Goal: Task Accomplishment & Management: Manage account settings

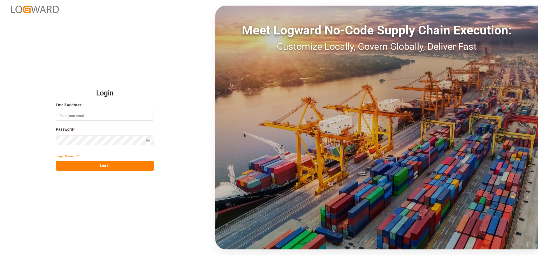
click at [93, 114] on input at bounding box center [105, 116] width 98 height 10
click at [91, 115] on input at bounding box center [105, 116] width 98 height 10
click at [0, 255] on com-1password-button at bounding box center [0, 255] width 0 height 0
type input "[PERSON_NAME][EMAIL_ADDRESS][PERSON_NAME][DOMAIN_NAME]"
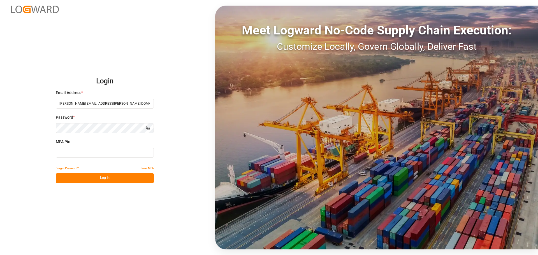
type input "167707"
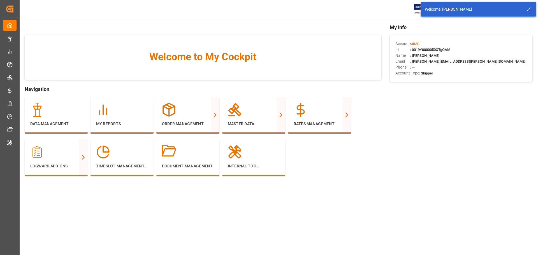
click at [529, 11] on icon at bounding box center [528, 9] width 7 height 7
